Goal: Answer question/provide support

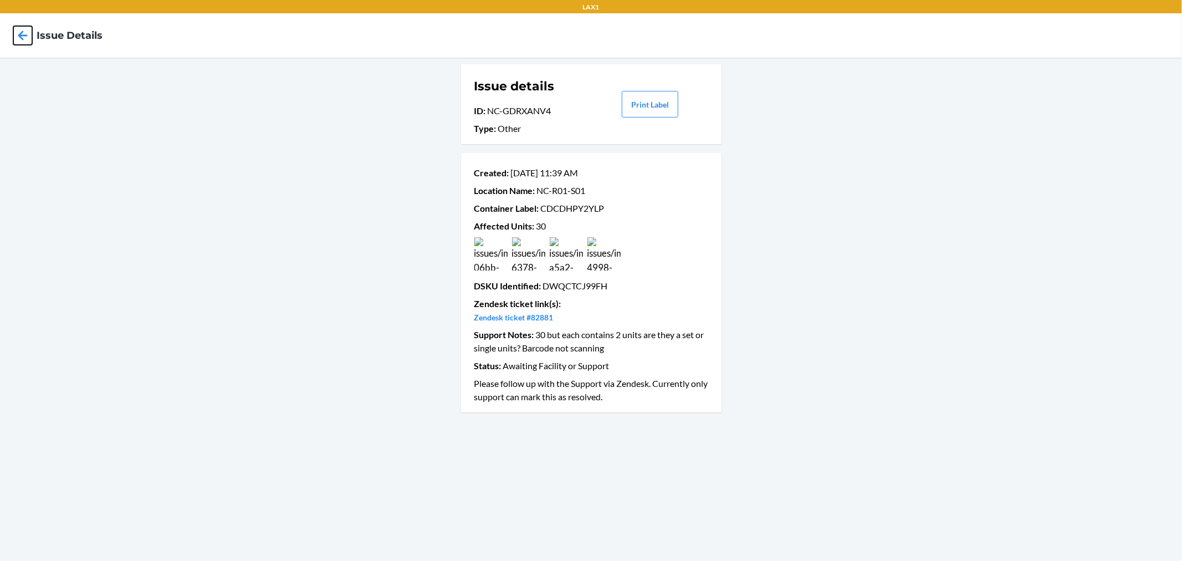
click at [23, 40] on icon at bounding box center [22, 34] width 9 height 9
click at [19, 31] on icon at bounding box center [22, 35] width 19 height 19
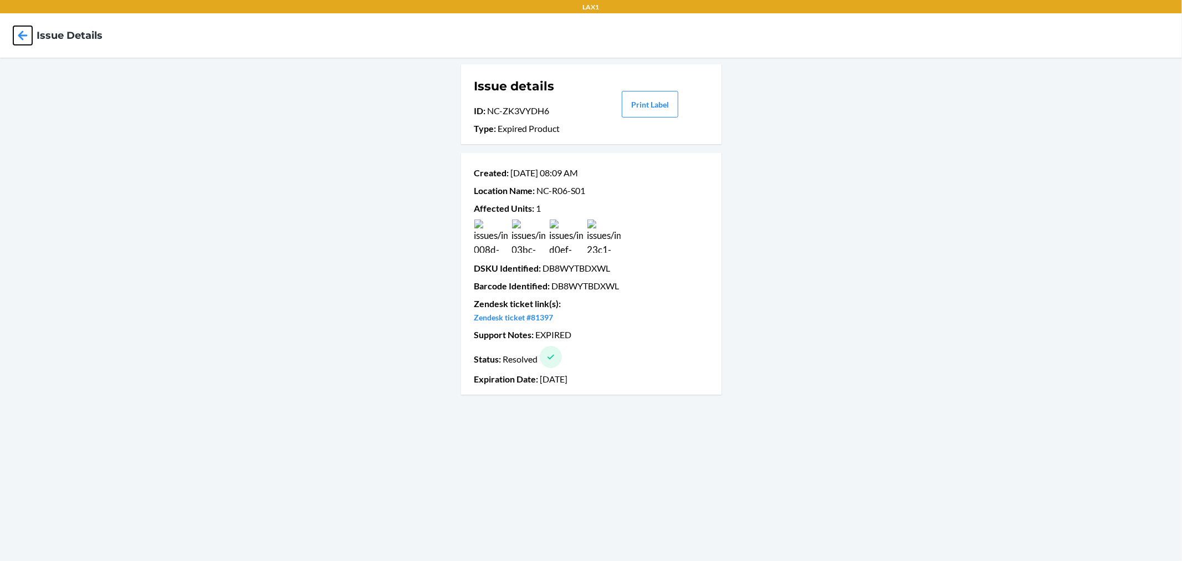
click at [14, 34] on icon at bounding box center [22, 35] width 19 height 19
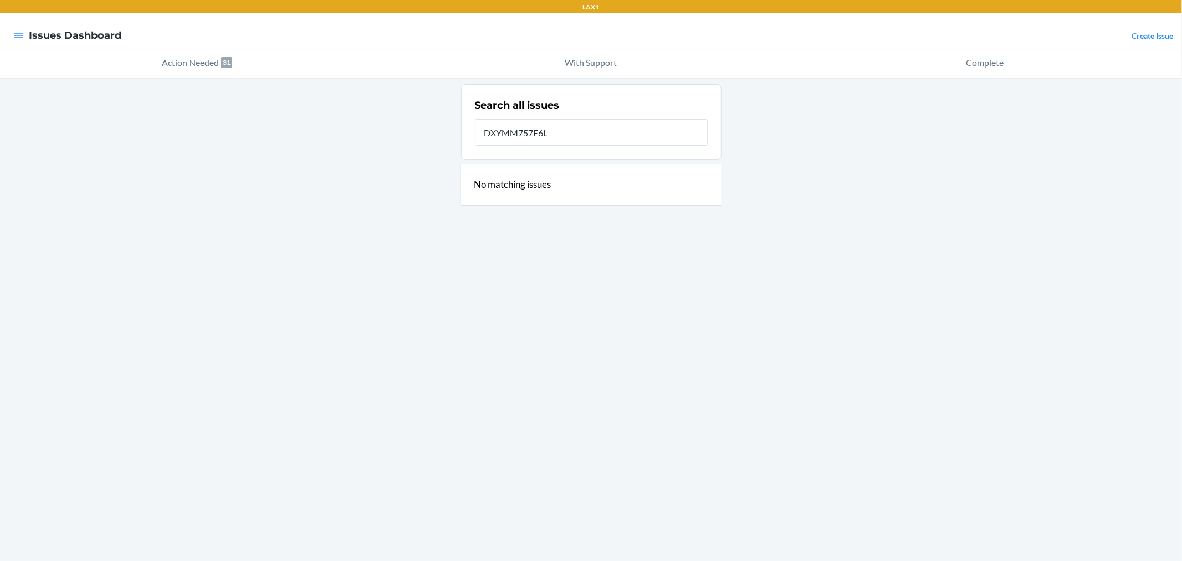
click at [571, 125] on input "DXYMM757E6L" at bounding box center [591, 132] width 233 height 27
type input "wyzn"
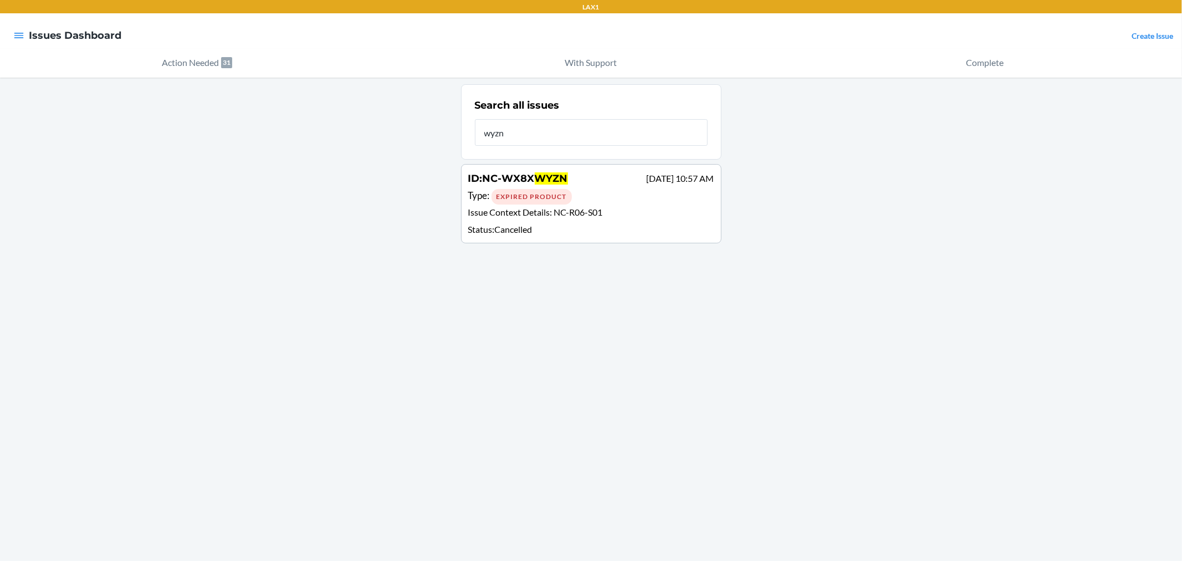
click at [573, 186] on div "ID : NC-WX8X WYZN Jul 01 10:57 AM" at bounding box center [591, 179] width 246 height 16
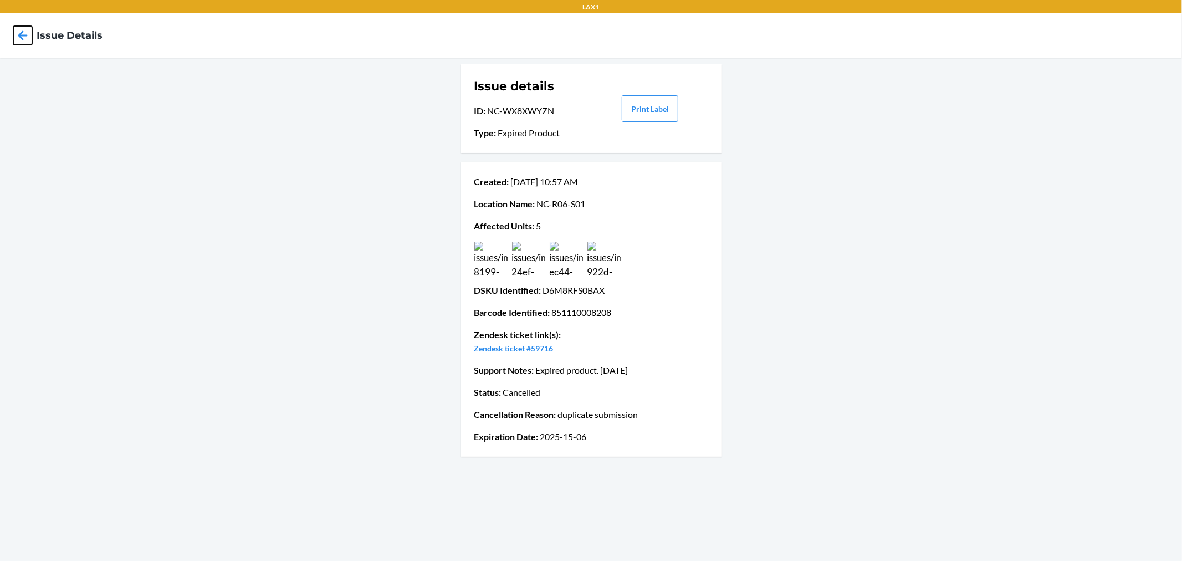
click at [28, 40] on icon at bounding box center [22, 35] width 19 height 19
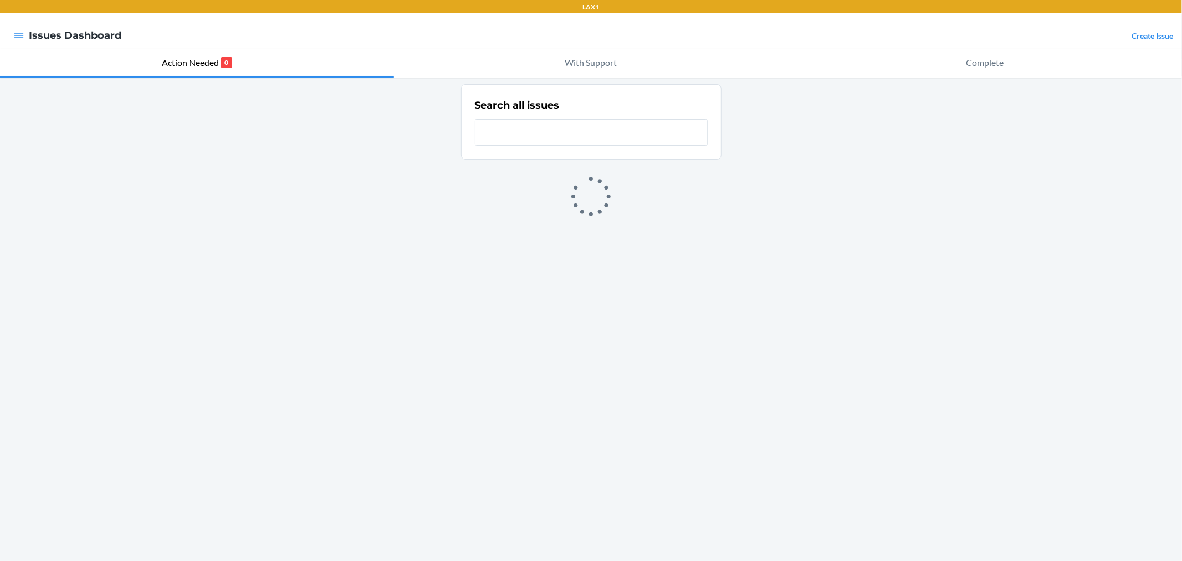
click at [583, 126] on input "text" at bounding box center [591, 132] width 233 height 27
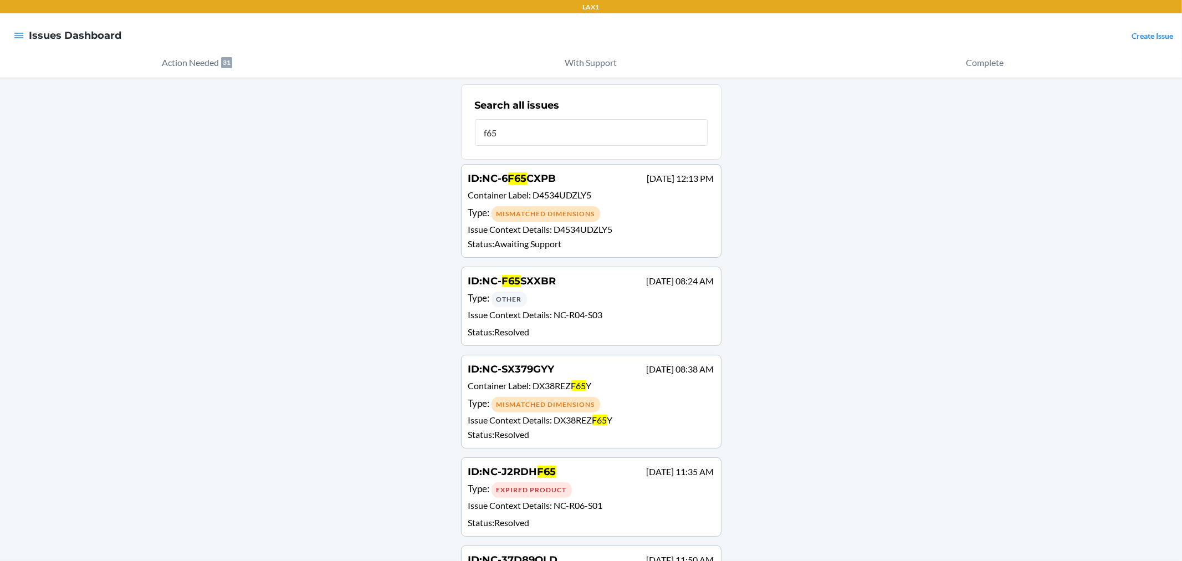
click at [480, 139] on input "f65" at bounding box center [591, 132] width 233 height 27
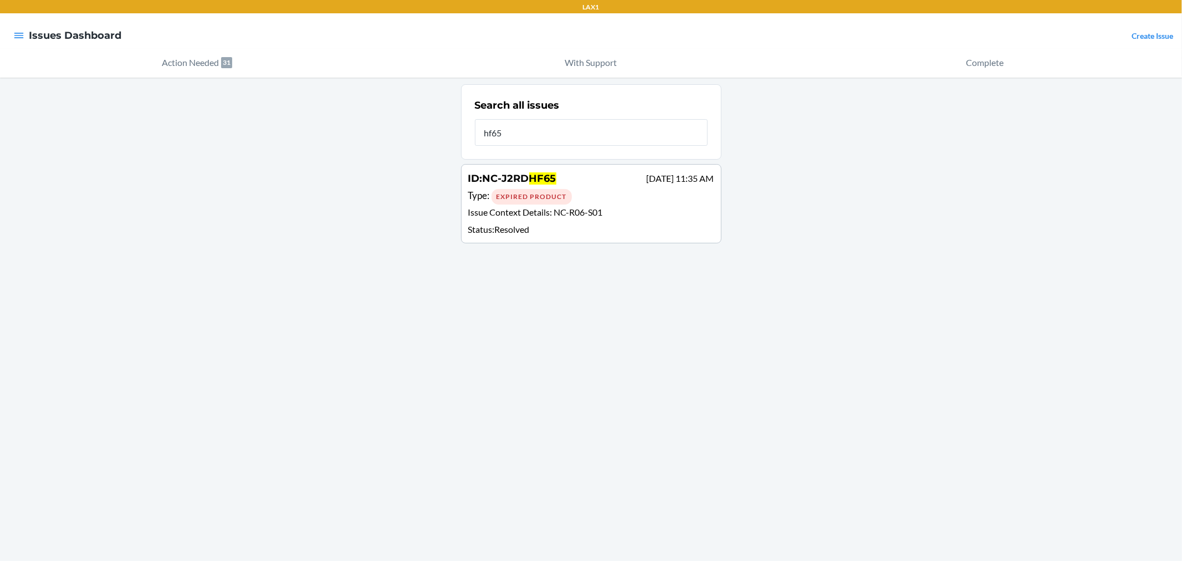
type input "hf65"
click at [602, 216] on span "NC-R06-S01" at bounding box center [578, 212] width 49 height 11
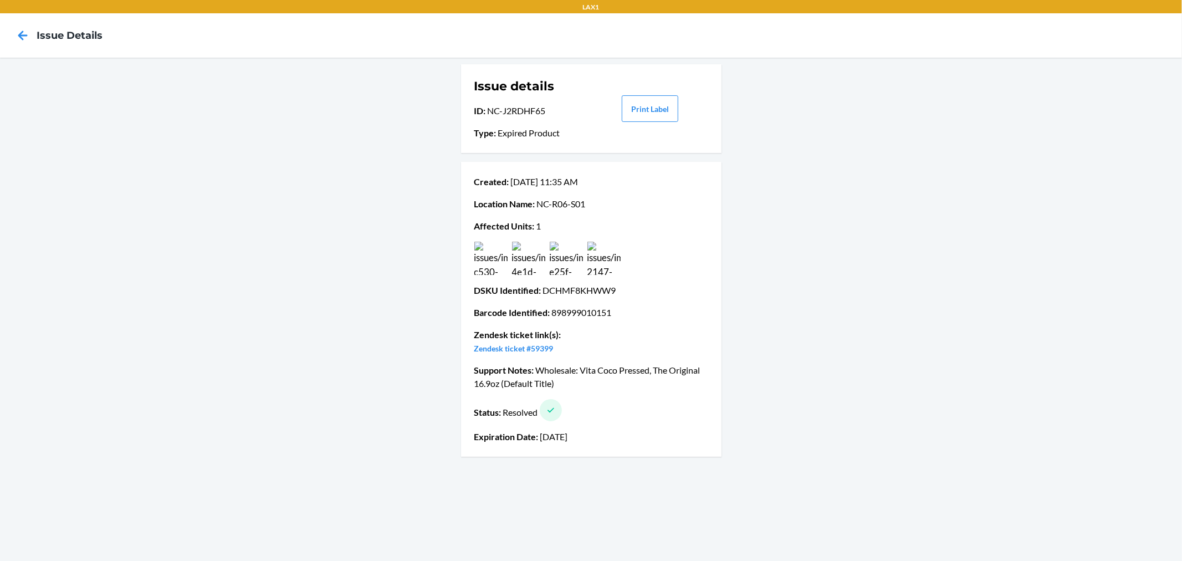
click at [573, 315] on p "Barcode Identified : 898999010151" at bounding box center [591, 312] width 234 height 13
click at [583, 291] on p "DSKU Identified : DCHMF8KHWW9" at bounding box center [591, 290] width 234 height 13
copy p "DCHMF8KHWW9"
